Goal: Task Accomplishment & Management: Use online tool/utility

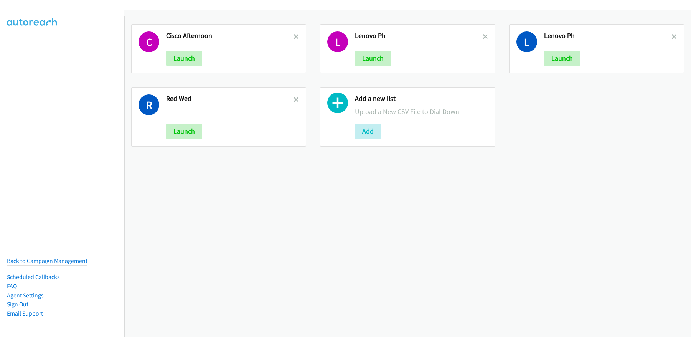
click at [365, 142] on div "Add a new list Upload a New CSV File to Dial Down Add" at bounding box center [407, 116] width 175 height 59
click at [374, 137] on button "Add" at bounding box center [368, 130] width 26 height 15
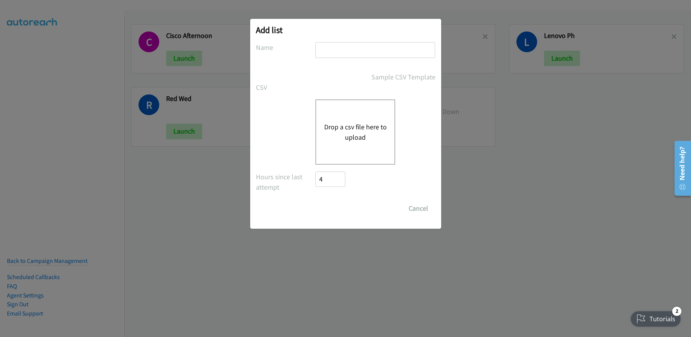
click at [349, 51] on input "text" at bounding box center [375, 50] width 120 height 16
type input "Dell_morning"
click at [375, 133] on button "Drop a csv file here to upload" at bounding box center [355, 132] width 63 height 21
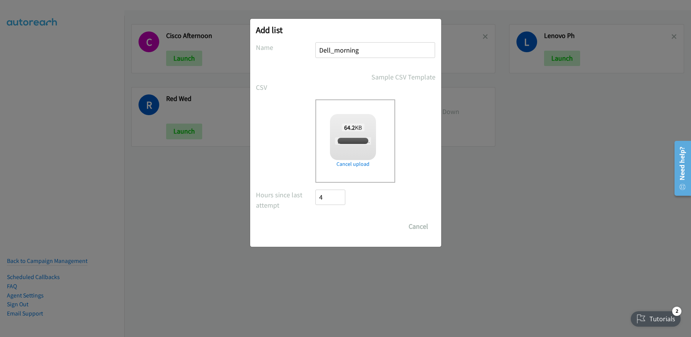
checkbox input "true"
click at [332, 230] on input "Save List" at bounding box center [336, 226] width 40 height 15
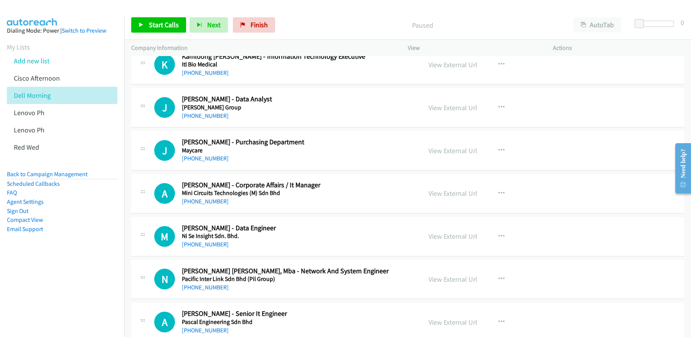
scroll to position [1467, 0]
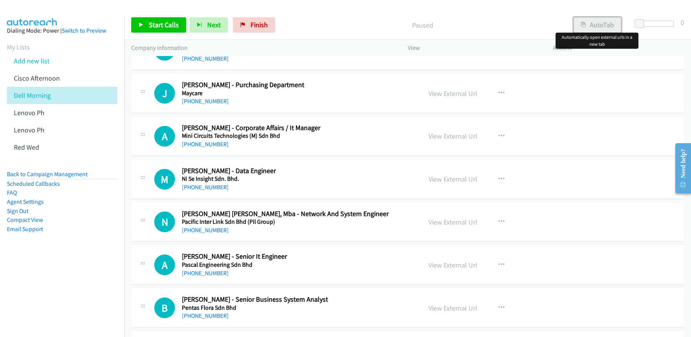
click at [594, 20] on button "AutoTab" at bounding box center [597, 24] width 48 height 15
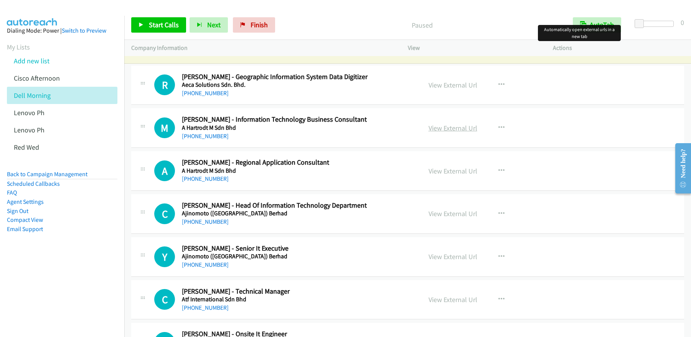
scroll to position [0, 0]
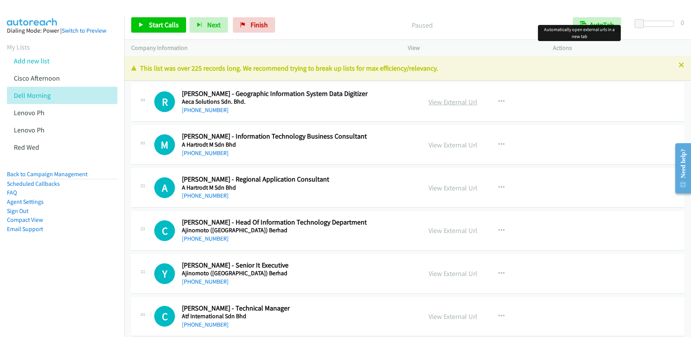
click at [448, 105] on link "View External Url" at bounding box center [452, 101] width 49 height 9
click at [384, 27] on p "Paused" at bounding box center [421, 25] width 273 height 10
click at [460, 100] on link "View External Url" at bounding box center [452, 101] width 49 height 9
click at [441, 107] on div "View External Url View External Url Schedule/Manage Callback Start Calls Here R…" at bounding box center [497, 101] width 152 height 25
click at [444, 104] on link "View External Url" at bounding box center [452, 101] width 49 height 9
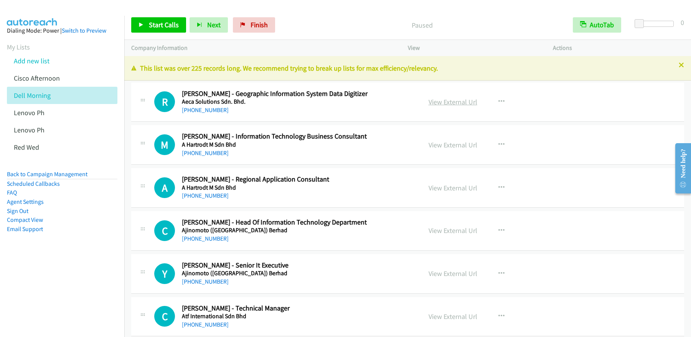
click at [451, 104] on link "View External Url" at bounding box center [452, 101] width 49 height 9
click at [153, 26] on span "Start Calls" at bounding box center [164, 24] width 30 height 9
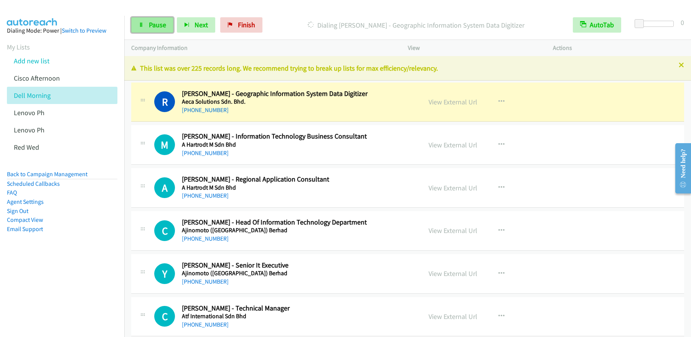
click at [149, 29] on link "Pause" at bounding box center [152, 24] width 42 height 15
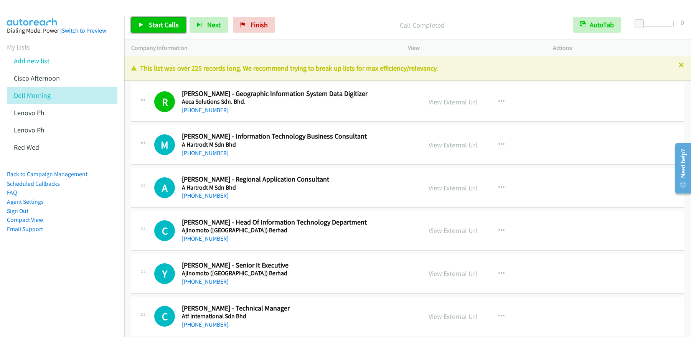
click at [164, 27] on span "Start Calls" at bounding box center [164, 24] width 30 height 9
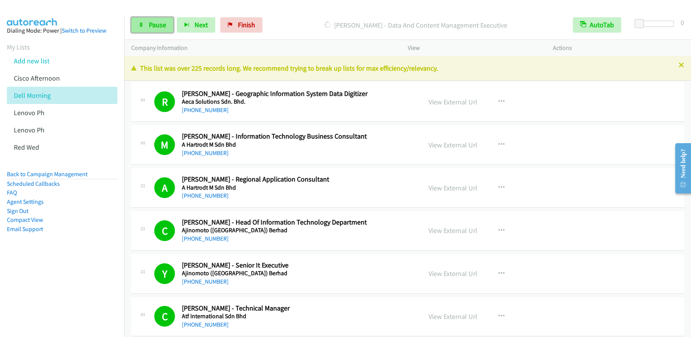
click at [153, 24] on span "Pause" at bounding box center [157, 24] width 17 height 9
click at [456, 104] on link "View External Url" at bounding box center [452, 101] width 49 height 9
click at [189, 17] on link "Pause" at bounding box center [196, 21] width 15 height 8
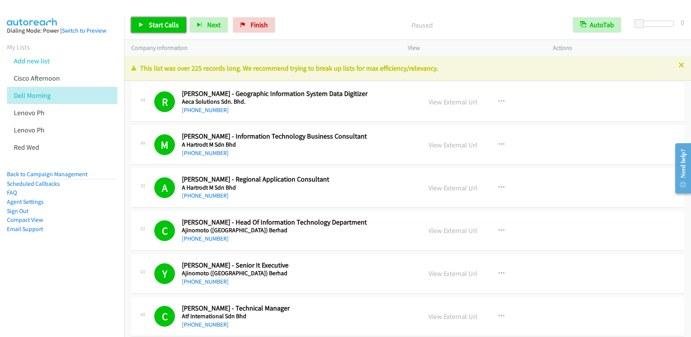
click at [161, 21] on span "Start Calls" at bounding box center [164, 24] width 30 height 9
click at [161, 26] on span "Pause" at bounding box center [157, 24] width 17 height 9
click at [168, 29] on link "Start Calls" at bounding box center [158, 24] width 55 height 15
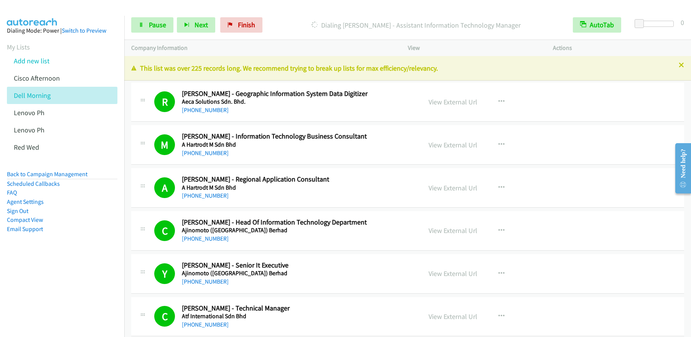
click at [151, 33] on div "Start Calls Pause Next Finish" at bounding box center [198, 24] width 135 height 15
click at [151, 30] on link "Pause" at bounding box center [152, 24] width 42 height 15
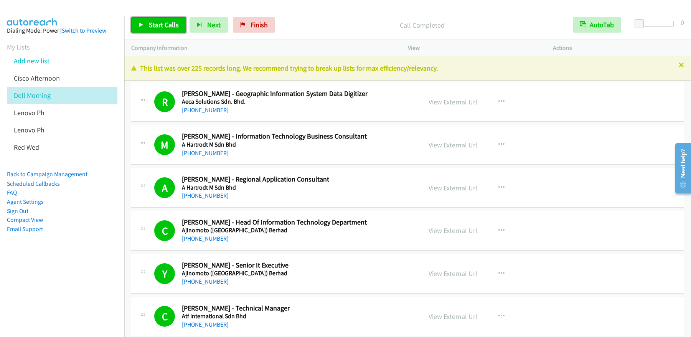
click at [168, 25] on span "Start Calls" at bounding box center [164, 24] width 30 height 9
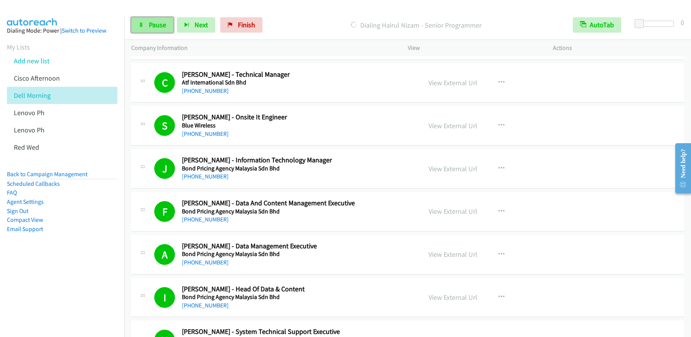
click at [153, 26] on span "Pause" at bounding box center [157, 24] width 17 height 9
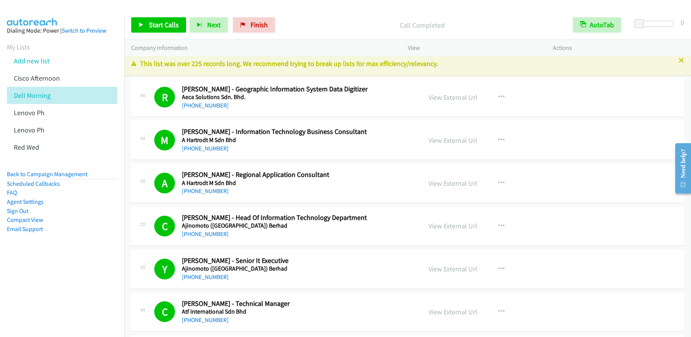
scroll to position [0, 0]
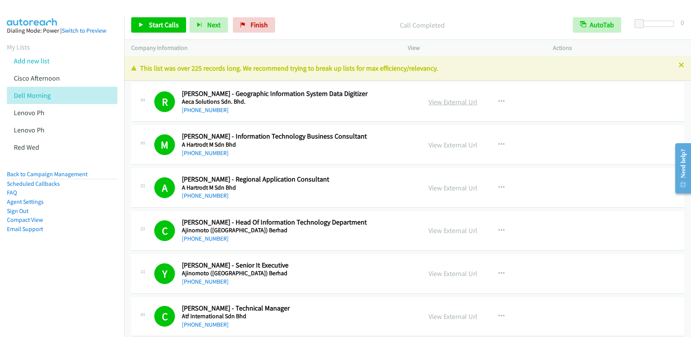
click at [459, 102] on link "View External Url" at bounding box center [452, 101] width 49 height 9
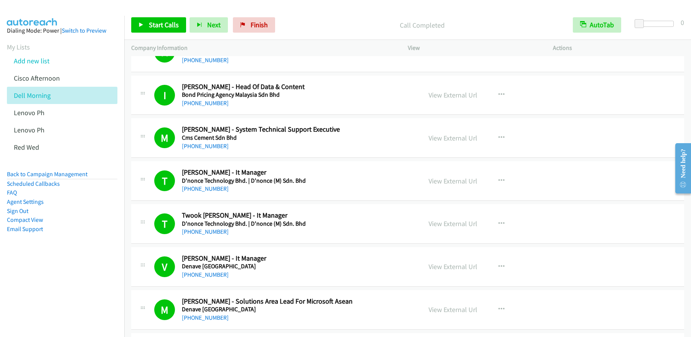
scroll to position [443, 0]
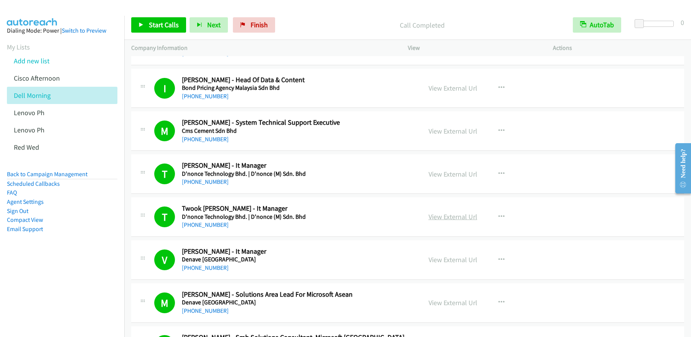
click at [453, 217] on link "View External Url" at bounding box center [452, 216] width 49 height 9
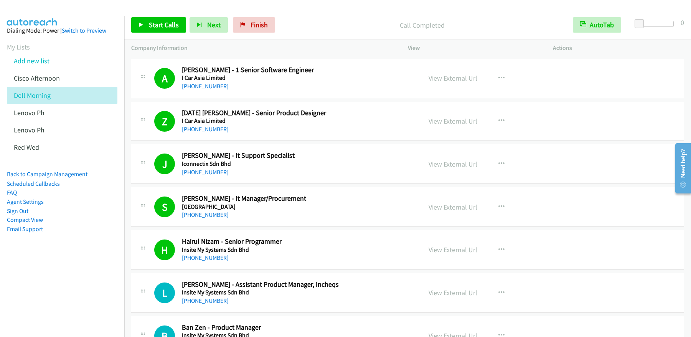
scroll to position [1096, 0]
click at [463, 249] on link "View External Url" at bounding box center [452, 249] width 49 height 9
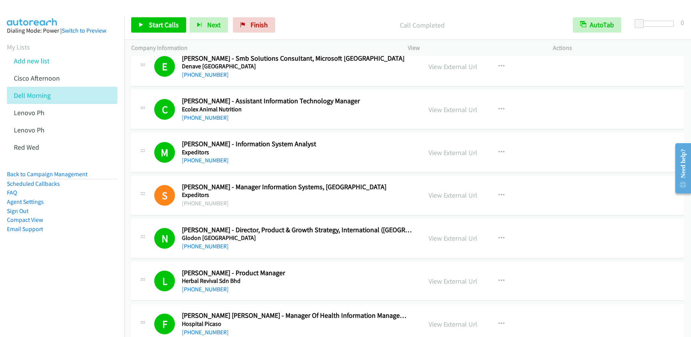
scroll to position [720, 0]
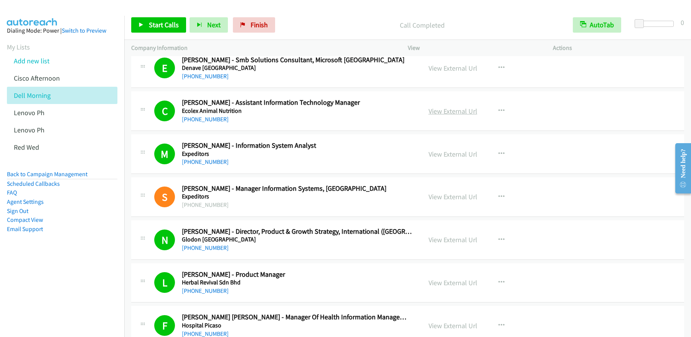
click at [450, 109] on link "View External Url" at bounding box center [452, 111] width 49 height 9
click at [146, 30] on link "Start Calls" at bounding box center [158, 24] width 55 height 15
click at [153, 29] on span "Pause" at bounding box center [157, 24] width 17 height 9
click at [170, 28] on span "Start Calls" at bounding box center [164, 24] width 30 height 9
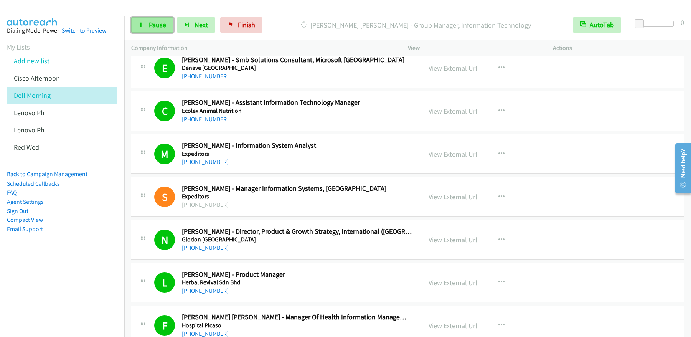
click at [163, 30] on link "Pause" at bounding box center [152, 24] width 42 height 15
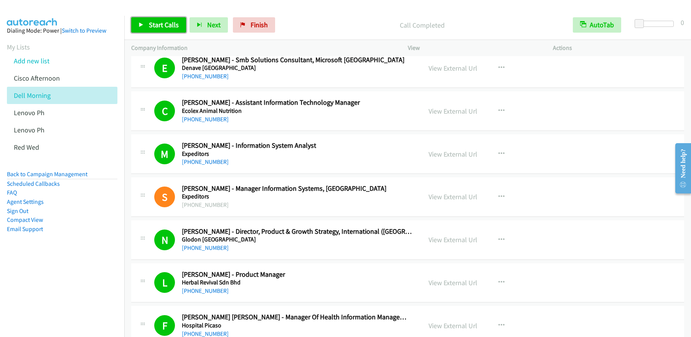
click at [158, 20] on span "Start Calls" at bounding box center [164, 24] width 30 height 9
click at [151, 28] on span "Pause" at bounding box center [157, 24] width 17 height 9
click at [152, 22] on span "Start Calls" at bounding box center [164, 24] width 30 height 9
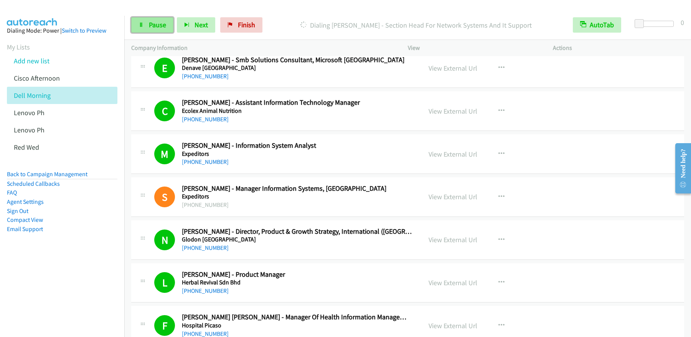
click at [154, 27] on span "Pause" at bounding box center [157, 24] width 17 height 9
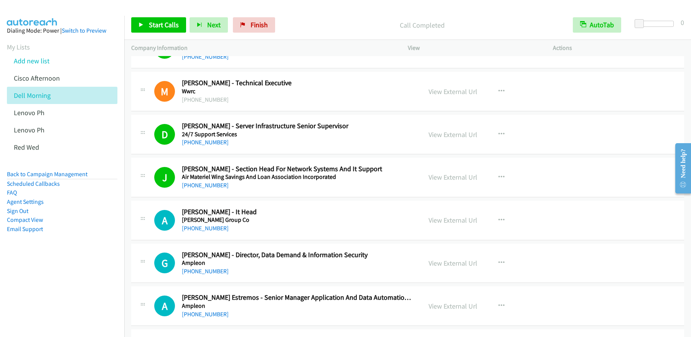
scroll to position [2102, 0]
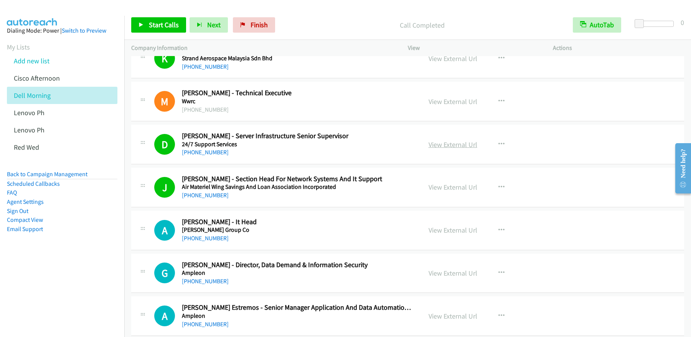
click at [459, 145] on link "View External Url" at bounding box center [452, 144] width 49 height 9
click at [453, 187] on link "View External Url" at bounding box center [452, 187] width 49 height 9
click at [177, 27] on span "Start Calls" at bounding box center [164, 24] width 30 height 9
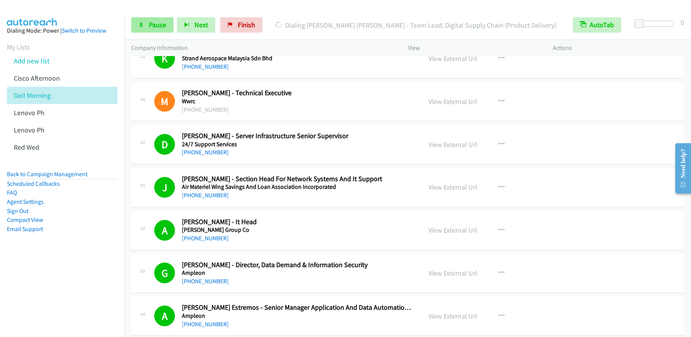
click at [142, 33] on div "Start Calls Pause Next Finish Dialing Hans Dominic Angelo - Team Lead, Digital …" at bounding box center [407, 25] width 566 height 30
click at [151, 25] on span "Pause" at bounding box center [157, 24] width 17 height 9
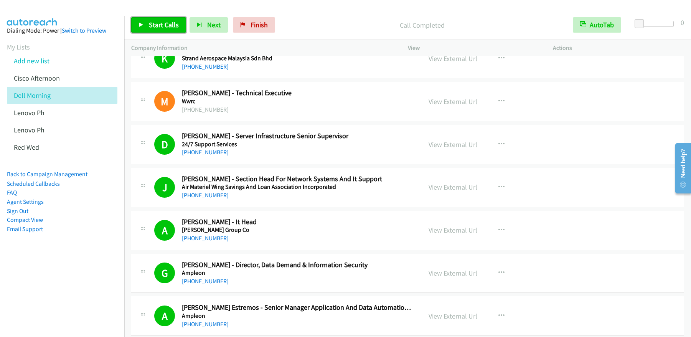
click at [159, 26] on span "Start Calls" at bounding box center [164, 24] width 30 height 9
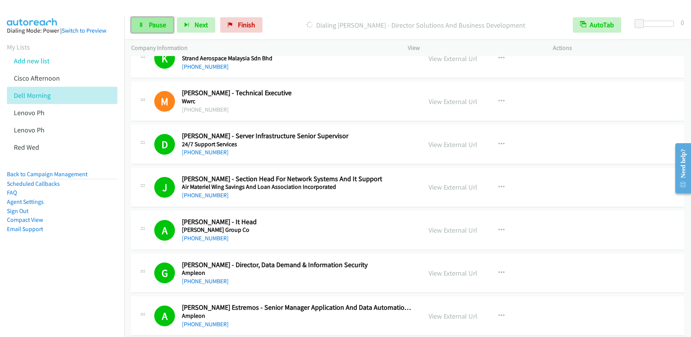
click at [157, 28] on span "Pause" at bounding box center [157, 24] width 17 height 9
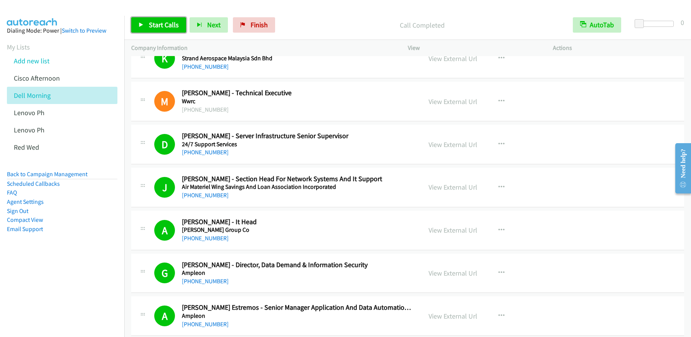
click at [160, 29] on link "Start Calls" at bounding box center [158, 24] width 55 height 15
click at [144, 29] on link "Pause" at bounding box center [152, 24] width 42 height 15
click at [174, 22] on span "Start Calls" at bounding box center [164, 24] width 30 height 9
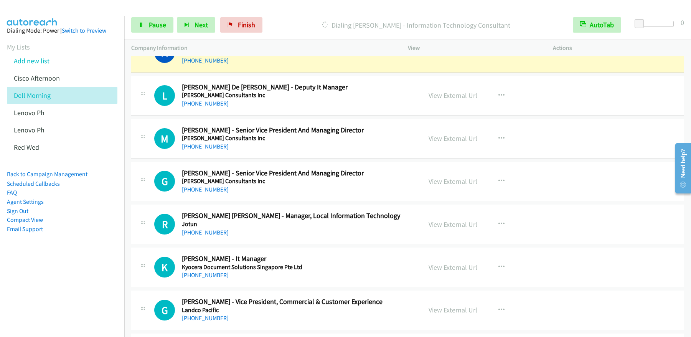
scroll to position [4870, 0]
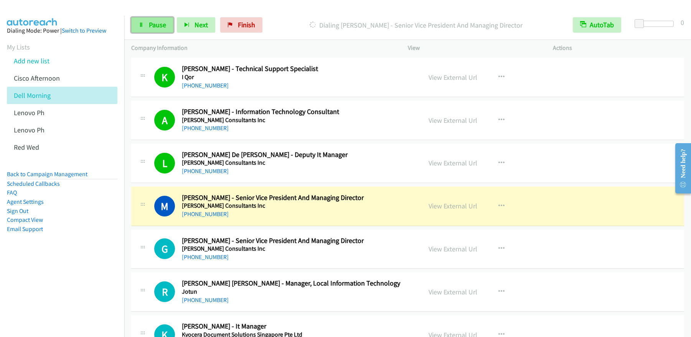
click at [158, 29] on link "Pause" at bounding box center [152, 24] width 42 height 15
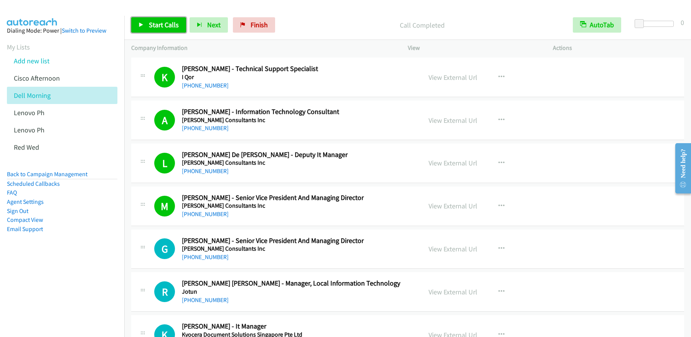
click at [163, 28] on span "Start Calls" at bounding box center [164, 24] width 30 height 9
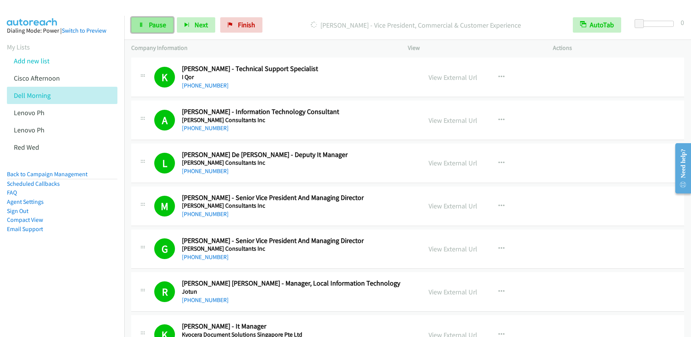
click at [156, 23] on span "Pause" at bounding box center [157, 24] width 17 height 9
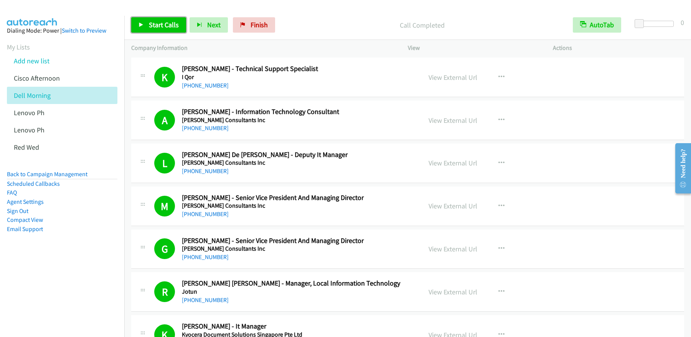
click at [157, 30] on link "Start Calls" at bounding box center [158, 24] width 55 height 15
click at [157, 26] on span "Pause" at bounding box center [157, 24] width 17 height 9
click at [331, 29] on p "Paused" at bounding box center [421, 25] width 273 height 10
click at [152, 25] on span "Start Calls" at bounding box center [164, 24] width 30 height 9
click at [158, 21] on span "Pause" at bounding box center [157, 24] width 17 height 9
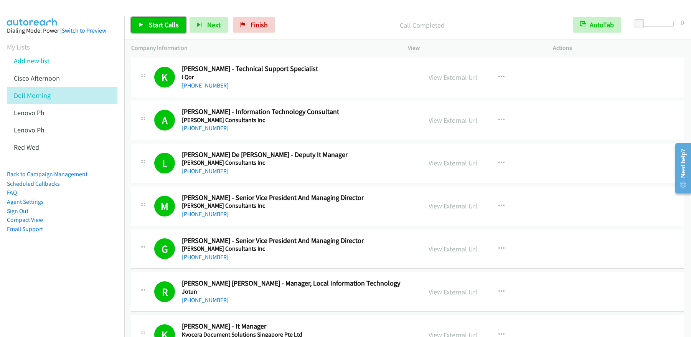
click at [158, 30] on link "Start Calls" at bounding box center [158, 24] width 55 height 15
click at [158, 24] on span "Pause" at bounding box center [157, 24] width 17 height 9
